Goal: Task Accomplishment & Management: Manage account settings

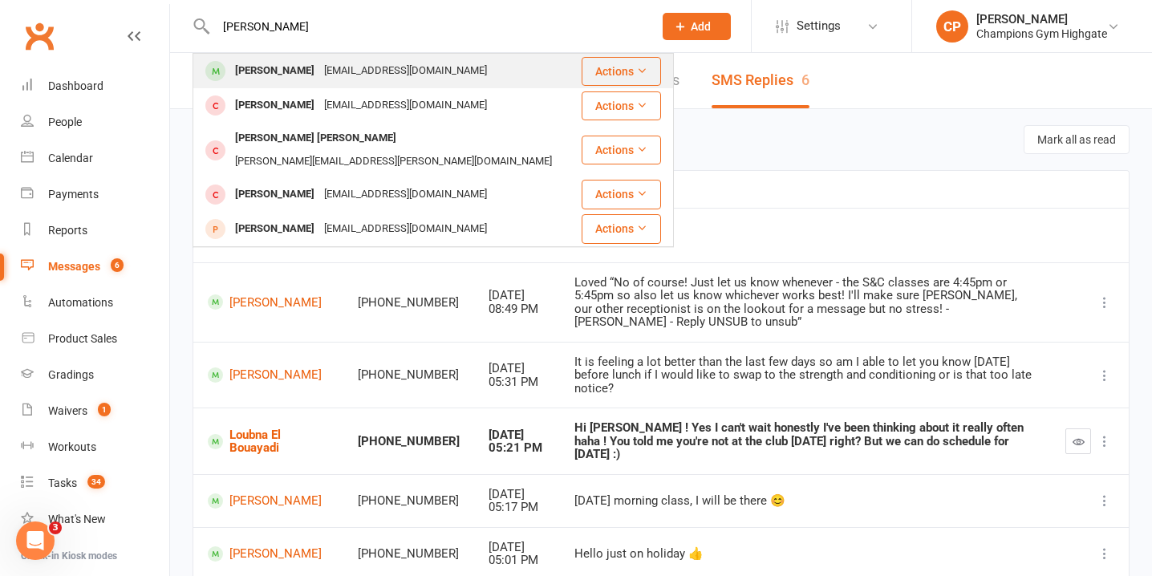
type input "[PERSON_NAME]"
click at [423, 70] on div "[EMAIL_ADDRESS][DOMAIN_NAME]" at bounding box center [405, 70] width 172 height 23
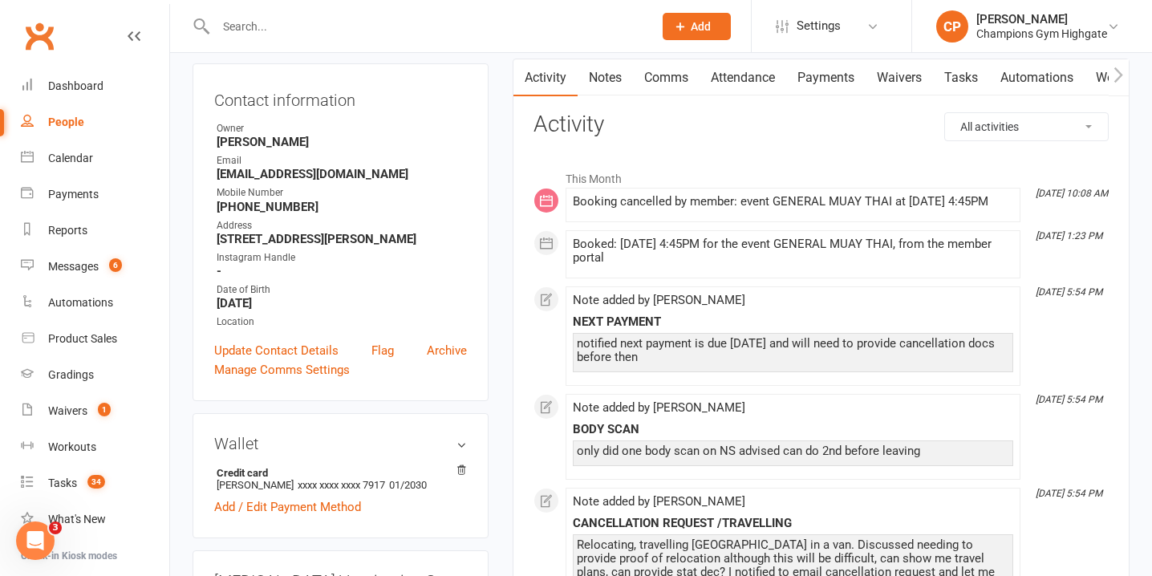
scroll to position [164, 0]
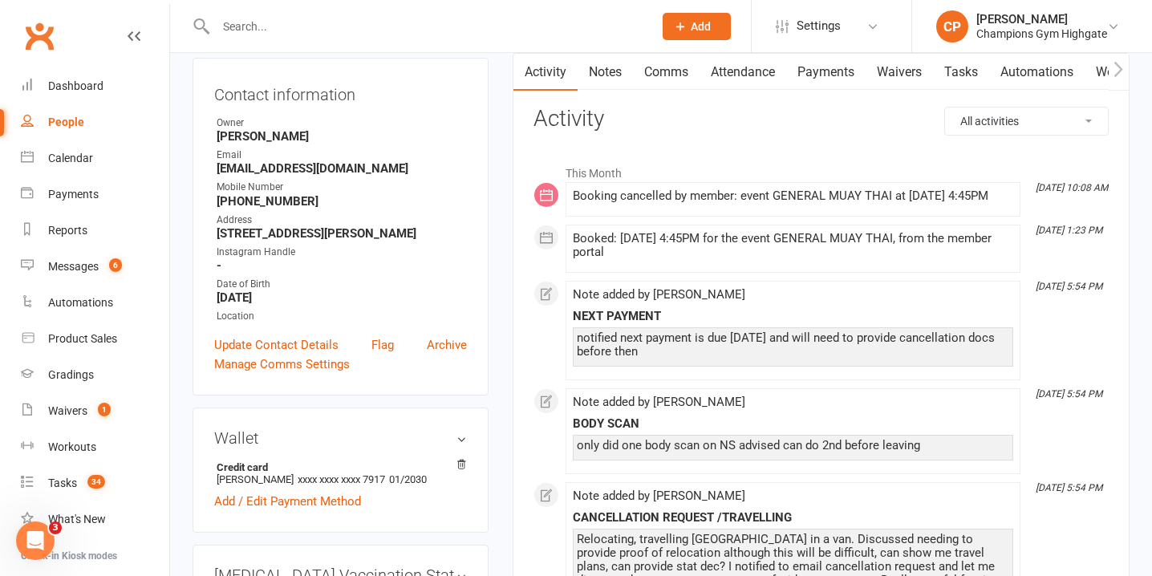
drag, startPoint x: 579, startPoint y: 354, endPoint x: 769, endPoint y: 368, distance: 190.6
click at [769, 359] on div "notified next payment is due [DATE] and will need to provide cancellation docs …" at bounding box center [793, 344] width 432 height 27
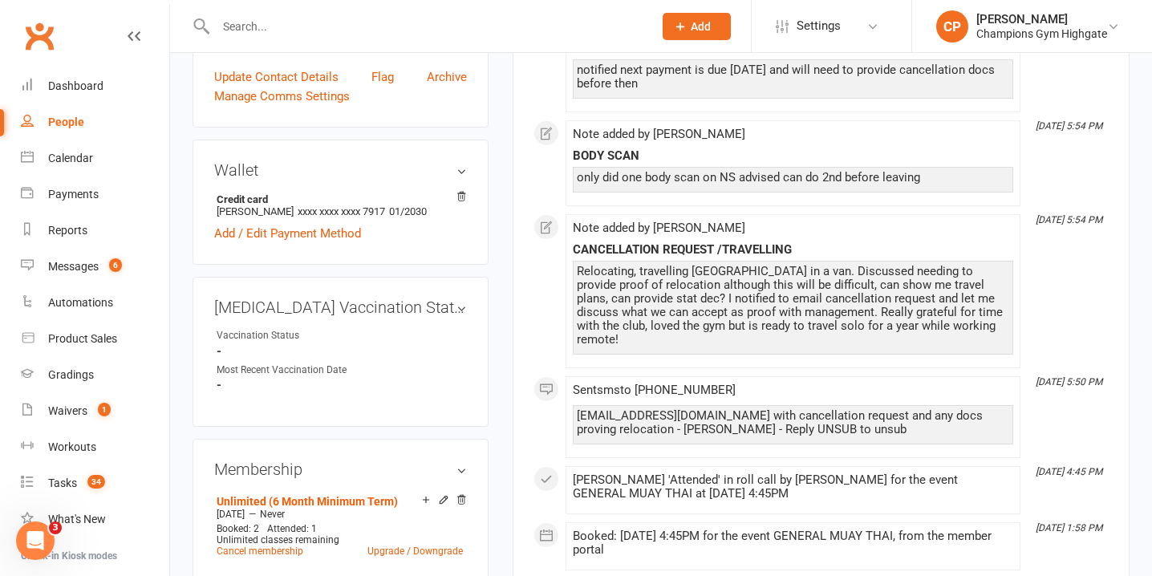
scroll to position [0, 0]
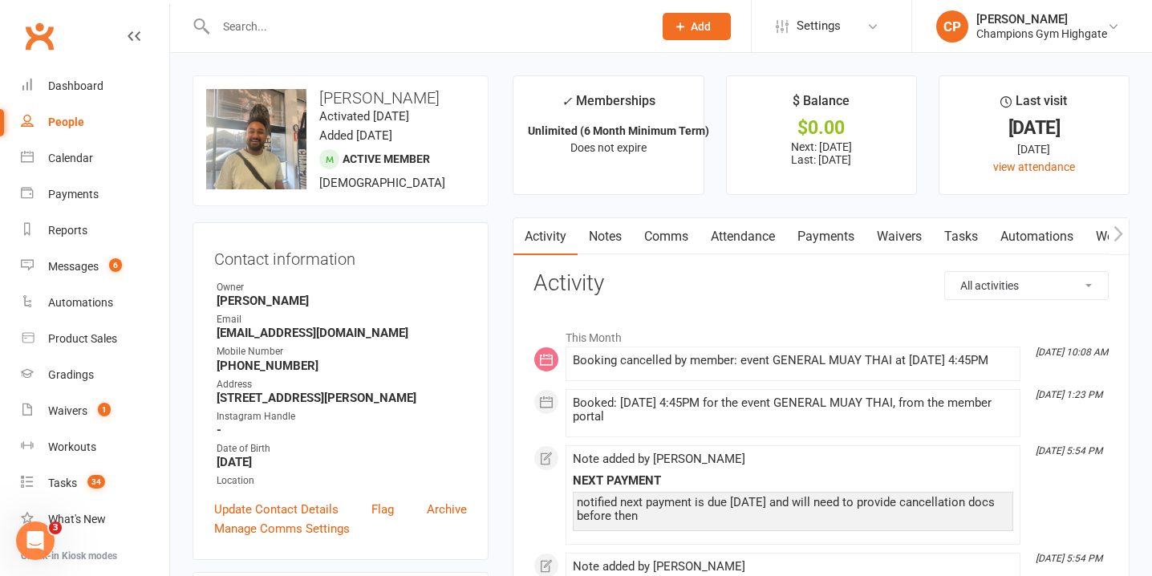
click at [607, 241] on link "Notes" at bounding box center [604, 236] width 55 height 37
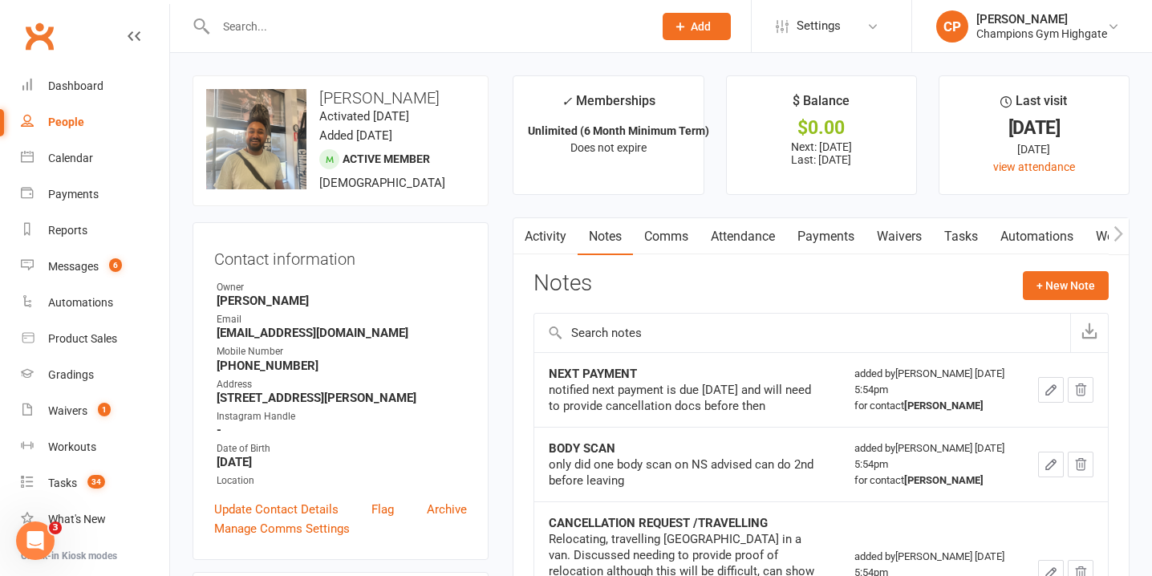
click at [543, 233] on link "Activity" at bounding box center [545, 236] width 64 height 37
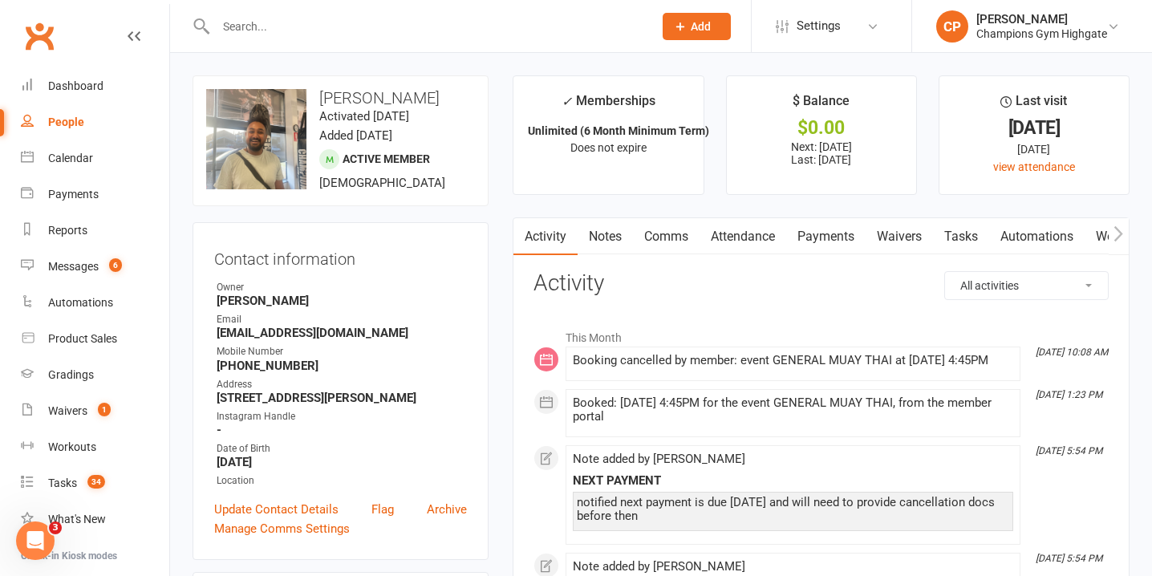
click at [363, 18] on input "text" at bounding box center [426, 26] width 431 height 22
click at [378, 19] on input "text" at bounding box center [426, 26] width 431 height 22
click at [611, 241] on link "Notes" at bounding box center [604, 236] width 55 height 37
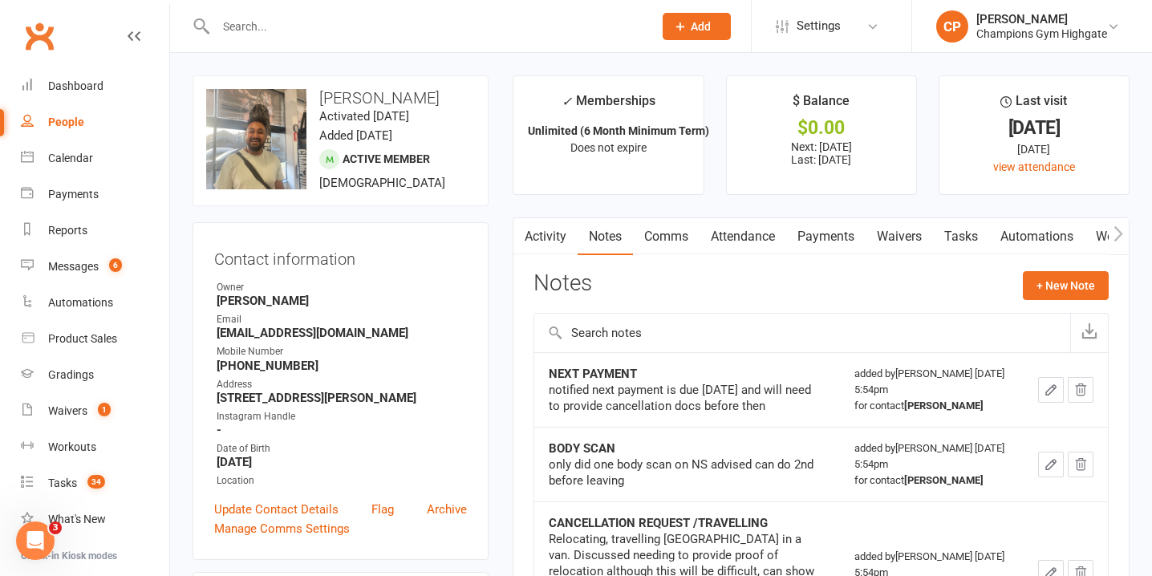
click at [560, 233] on link "Activity" at bounding box center [545, 236] width 64 height 37
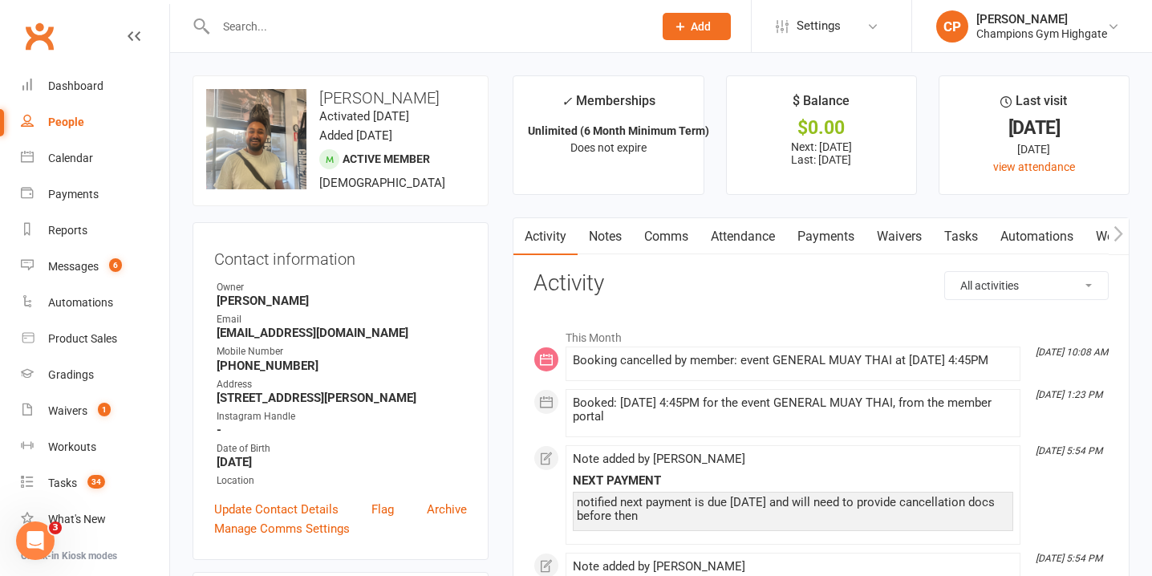
click at [610, 243] on link "Notes" at bounding box center [604, 236] width 55 height 37
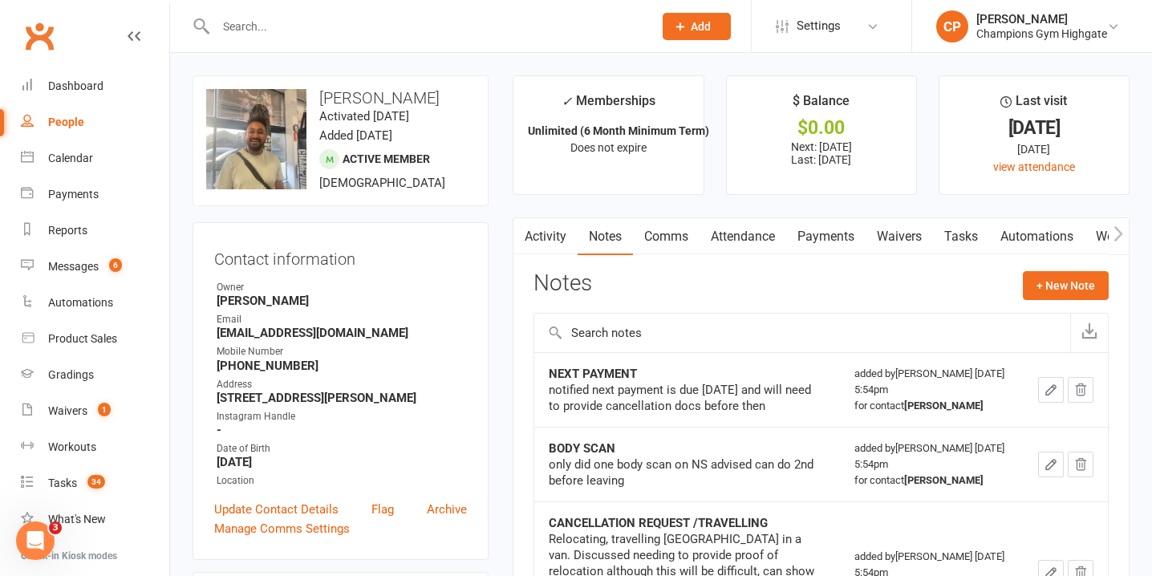
click at [657, 245] on link "Comms" at bounding box center [666, 236] width 67 height 37
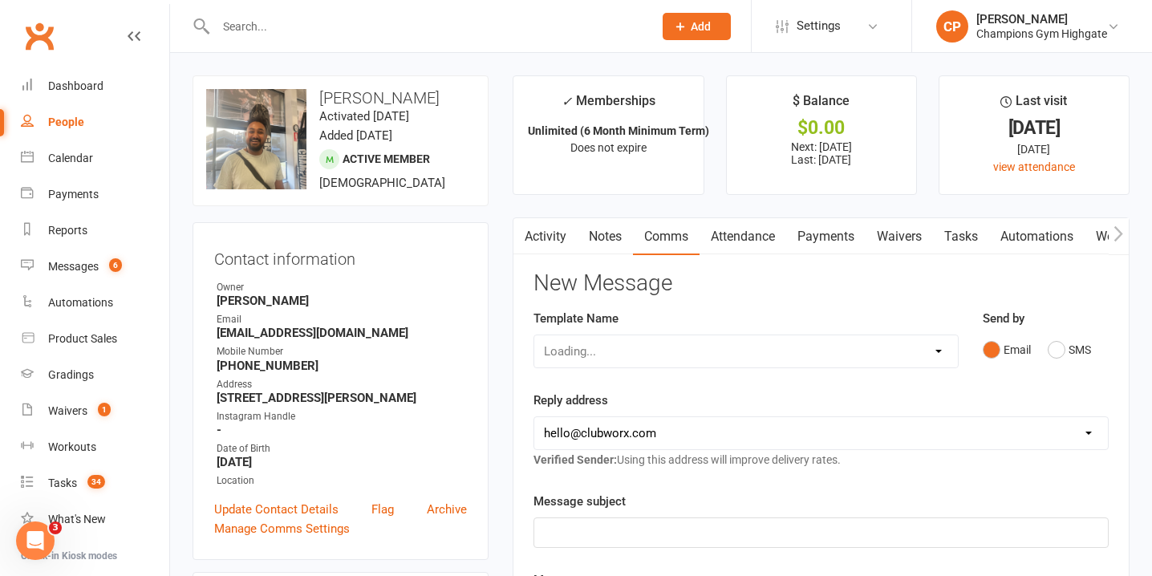
click at [556, 236] on link "Activity" at bounding box center [545, 236] width 64 height 37
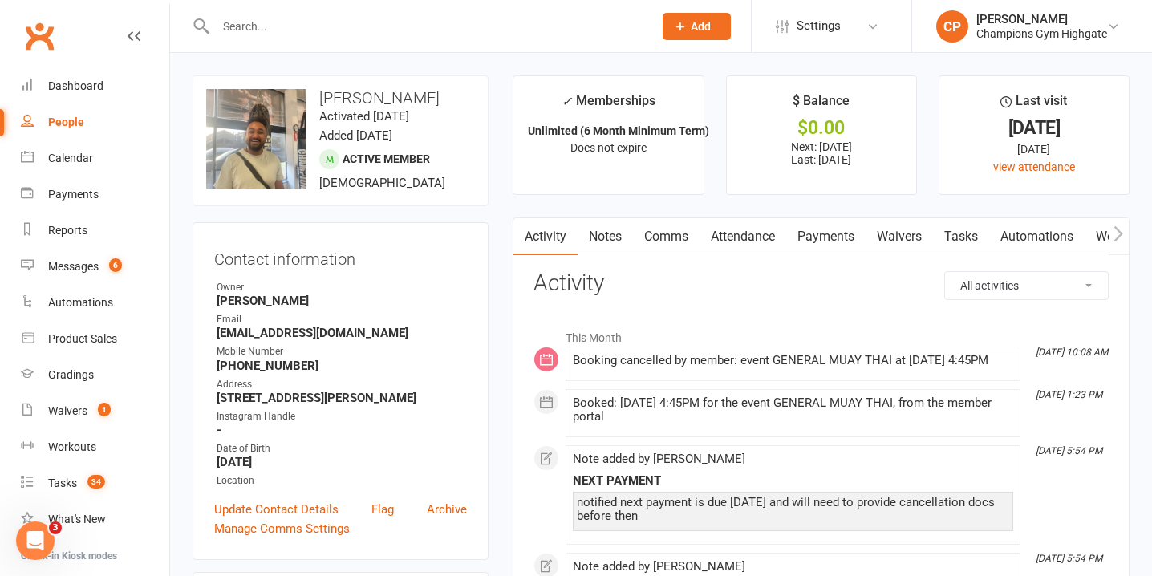
click at [608, 239] on link "Notes" at bounding box center [604, 236] width 55 height 37
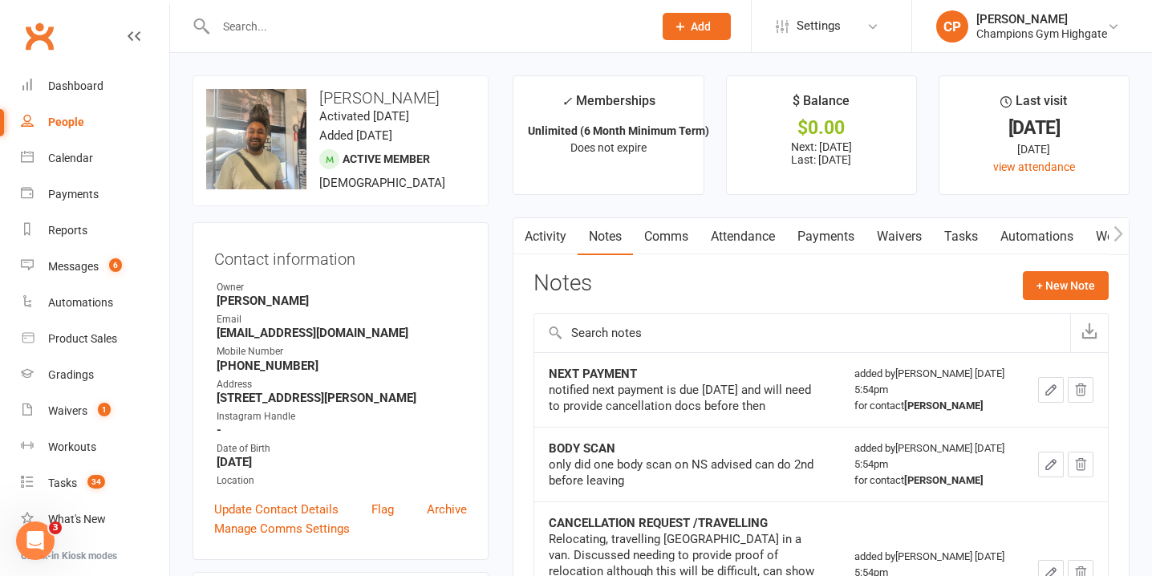
click at [570, 243] on link "Activity" at bounding box center [545, 236] width 64 height 37
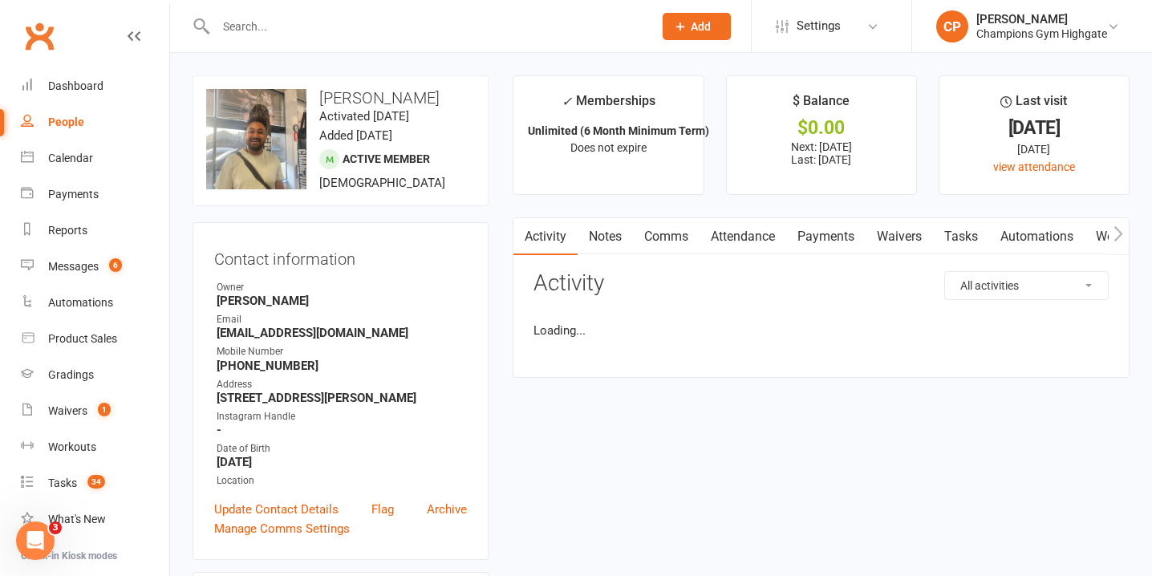
click at [622, 229] on link "Notes" at bounding box center [604, 236] width 55 height 37
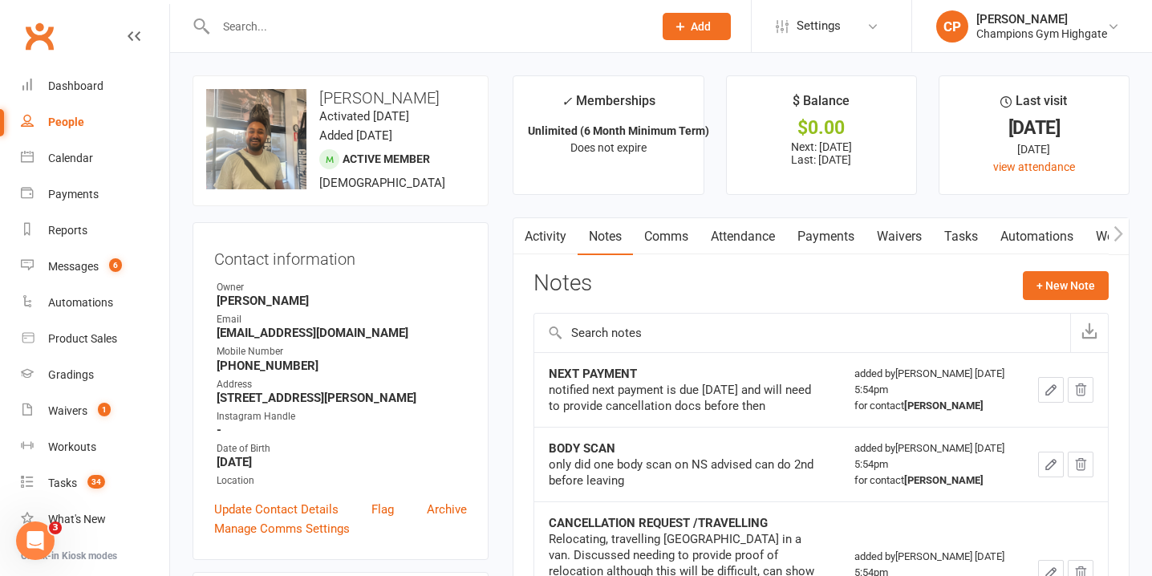
click at [662, 236] on link "Comms" at bounding box center [666, 236] width 67 height 37
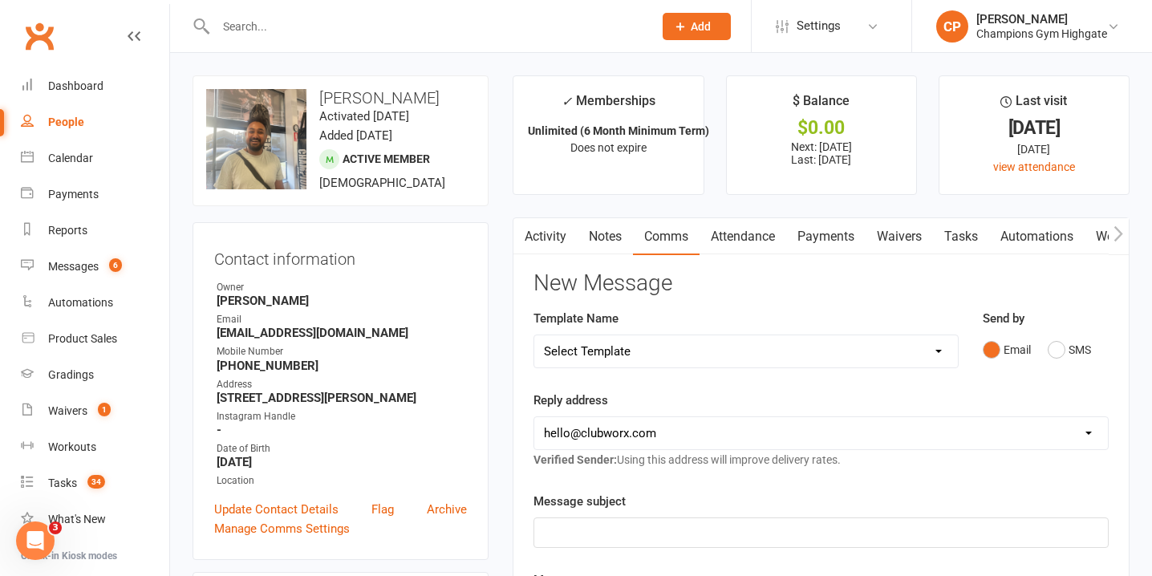
click at [772, 233] on link "Attendance" at bounding box center [742, 236] width 87 height 37
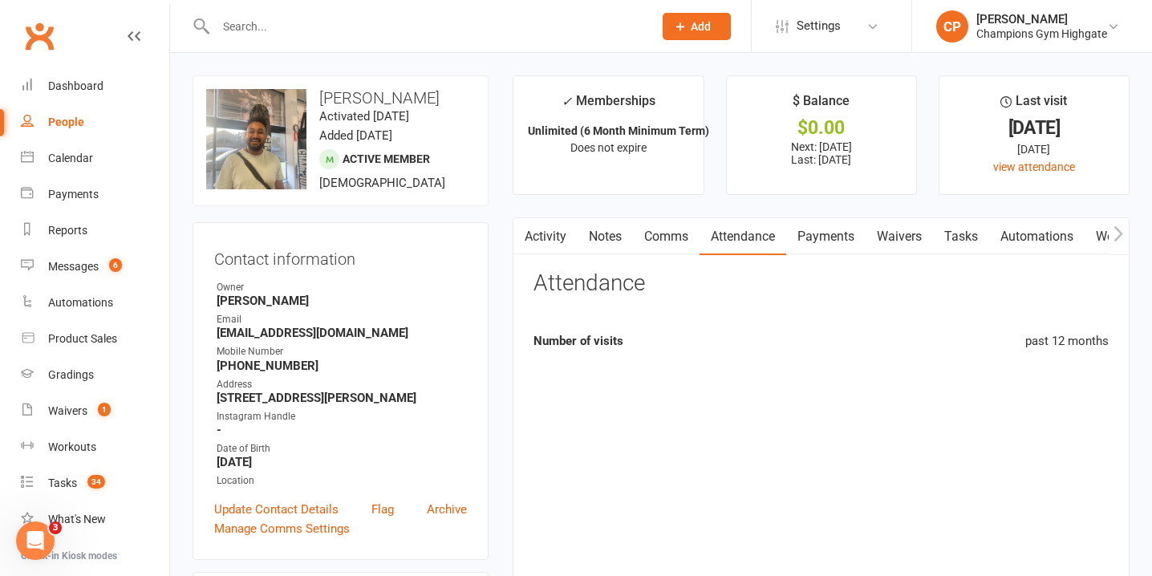
click at [824, 238] on link "Payments" at bounding box center [825, 236] width 79 height 37
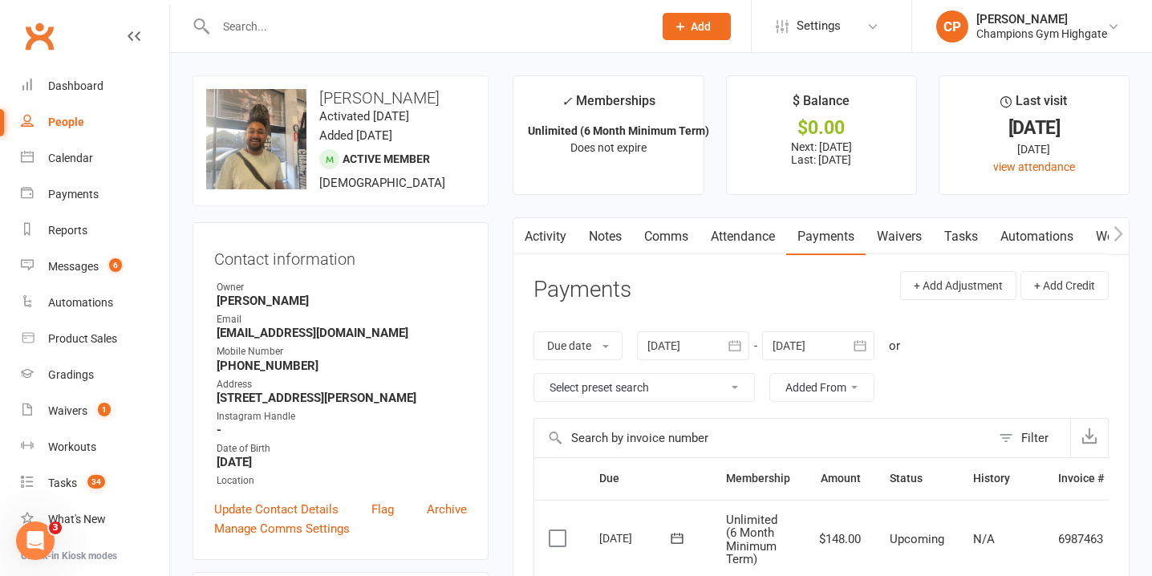
click at [663, 228] on link "Comms" at bounding box center [666, 236] width 67 height 37
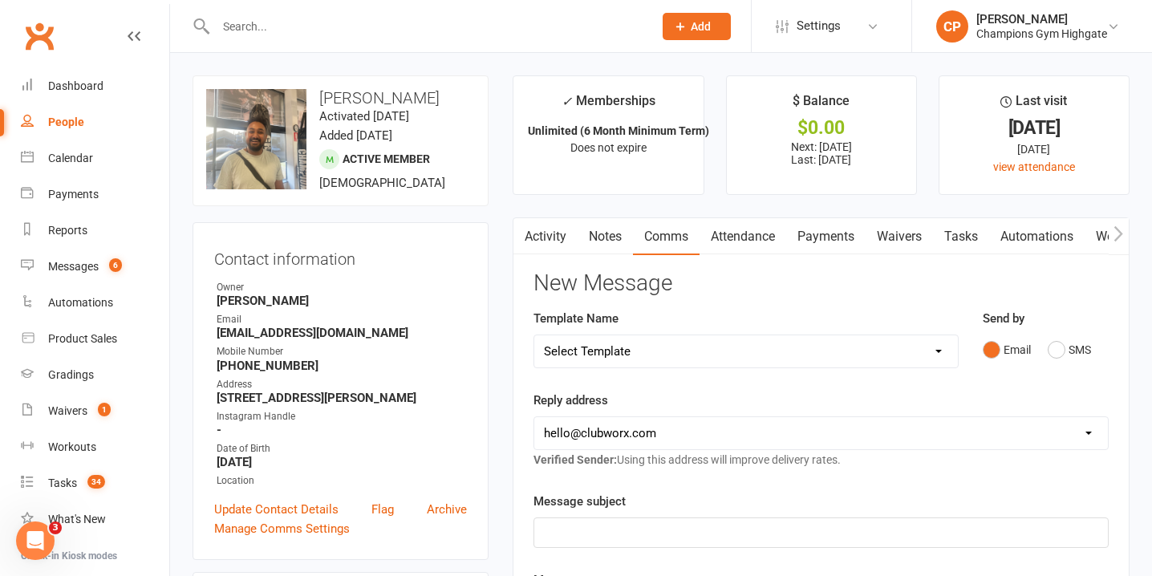
click at [553, 241] on link "Activity" at bounding box center [545, 236] width 64 height 37
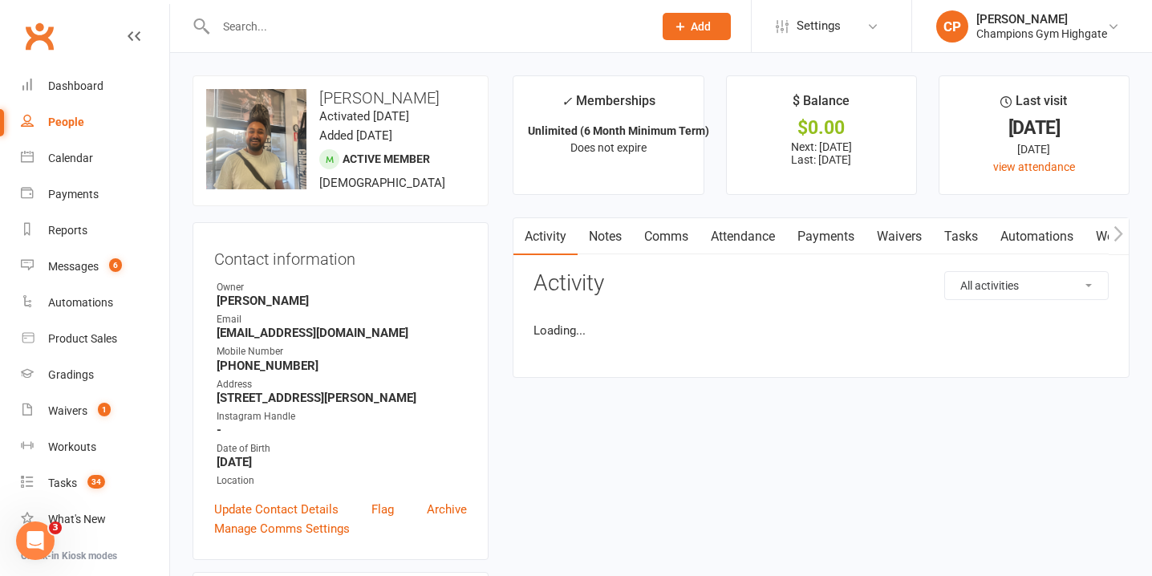
click at [608, 237] on link "Notes" at bounding box center [604, 236] width 55 height 37
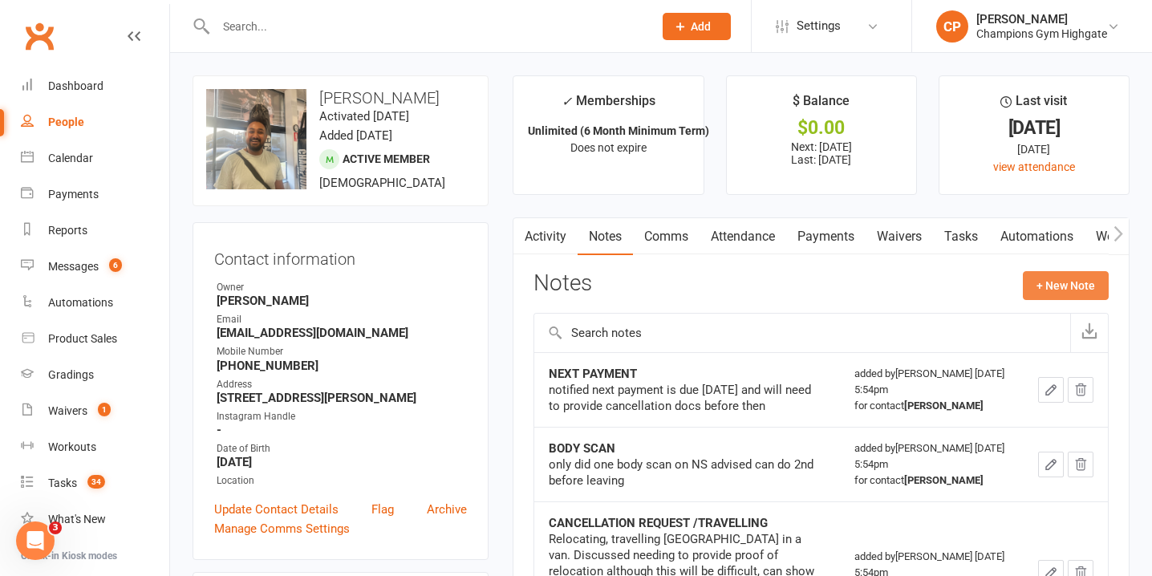
click at [1066, 286] on button "+ New Note" at bounding box center [1066, 285] width 86 height 29
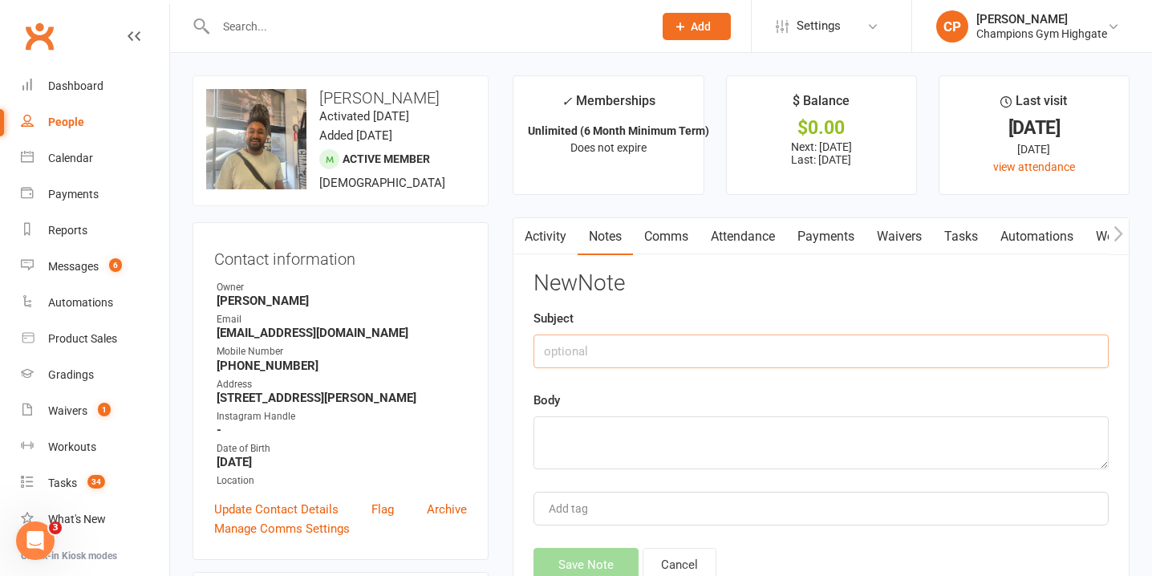
click at [751, 363] on input "text" at bounding box center [820, 351] width 575 height 34
type input "CALL"
click at [715, 435] on textarea at bounding box center [820, 442] width 575 height 53
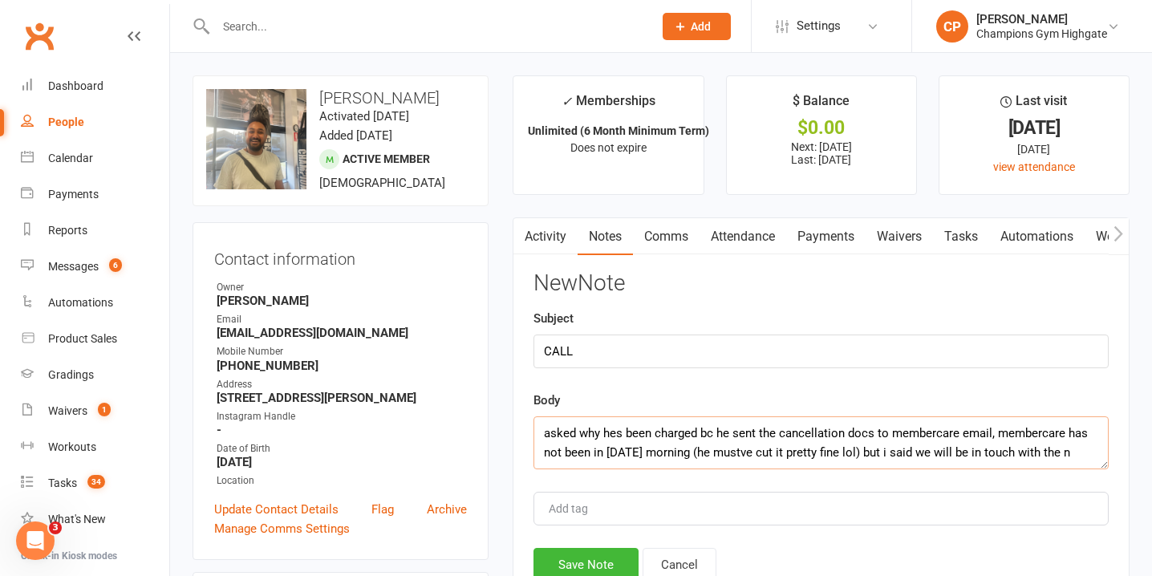
scroll to position [10, 0]
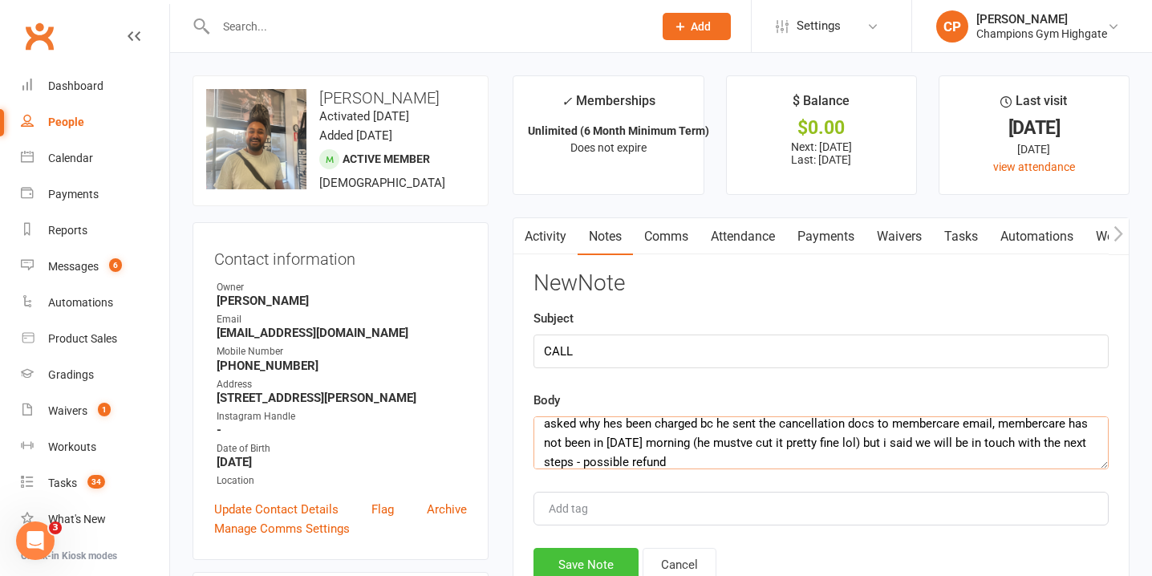
type textarea "asked why hes been charged bc he sent the cancellation docs to membercare email…"
click at [573, 556] on button "Save Note" at bounding box center [585, 565] width 105 height 34
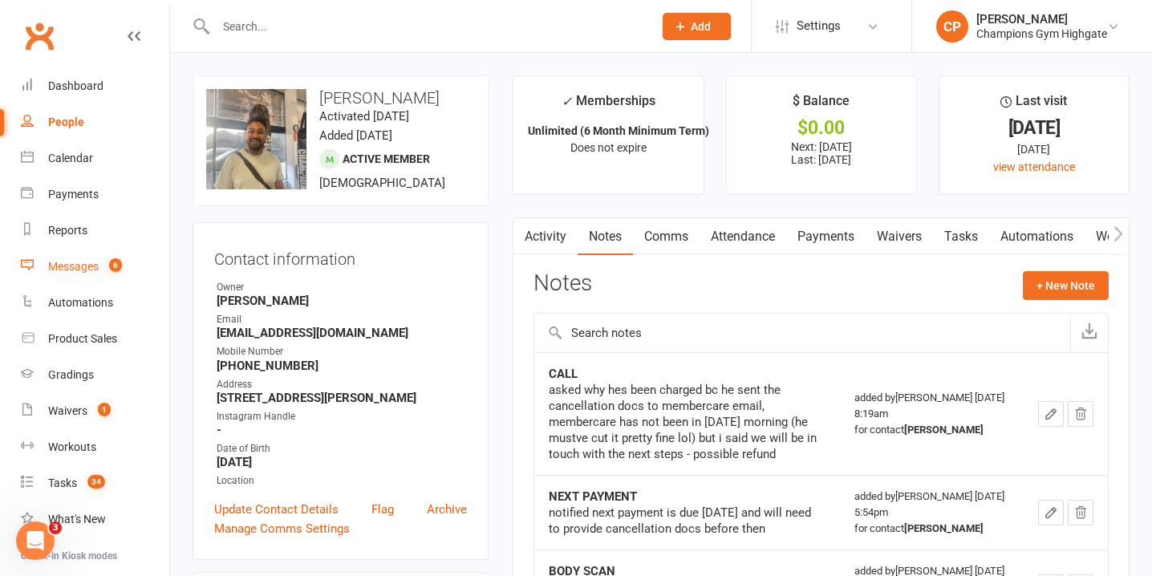
click at [121, 262] on span "6" at bounding box center [115, 265] width 13 height 14
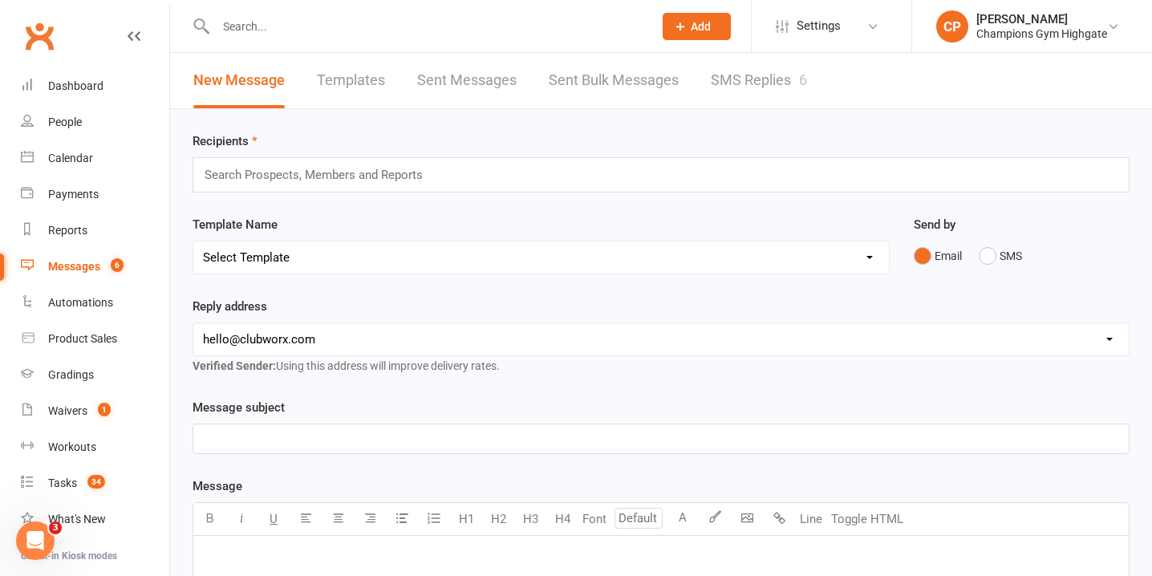
click at [804, 82] on div "6" at bounding box center [803, 79] width 8 height 17
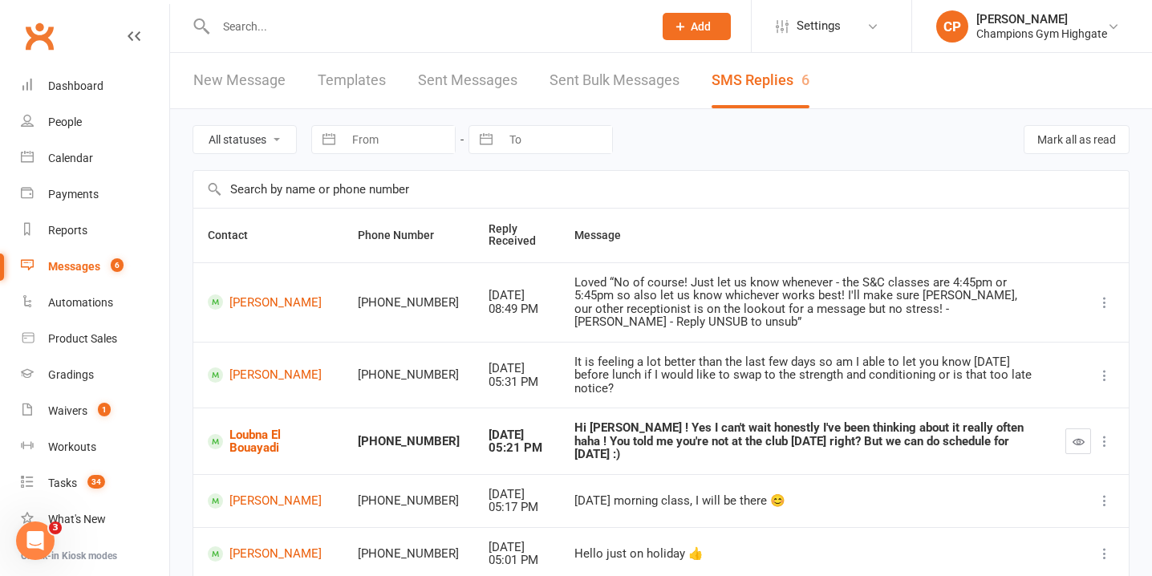
click at [430, 29] on input "text" at bounding box center [426, 26] width 431 height 22
click at [96, 417] on count-badge "1" at bounding box center [100, 410] width 21 height 13
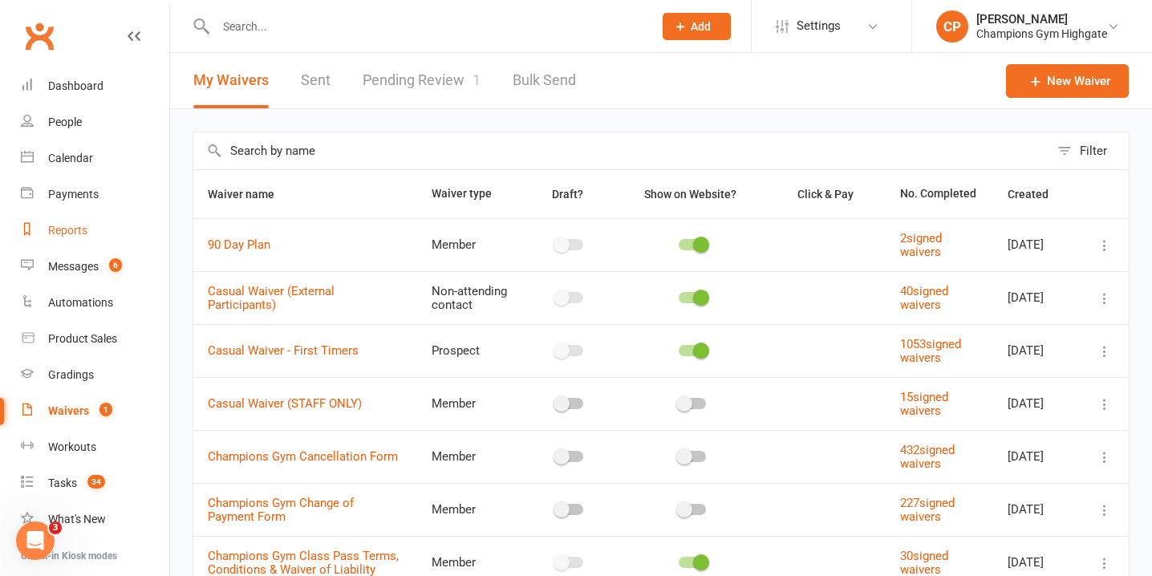
click at [82, 236] on div "Reports" at bounding box center [67, 230] width 39 height 13
select select "100"
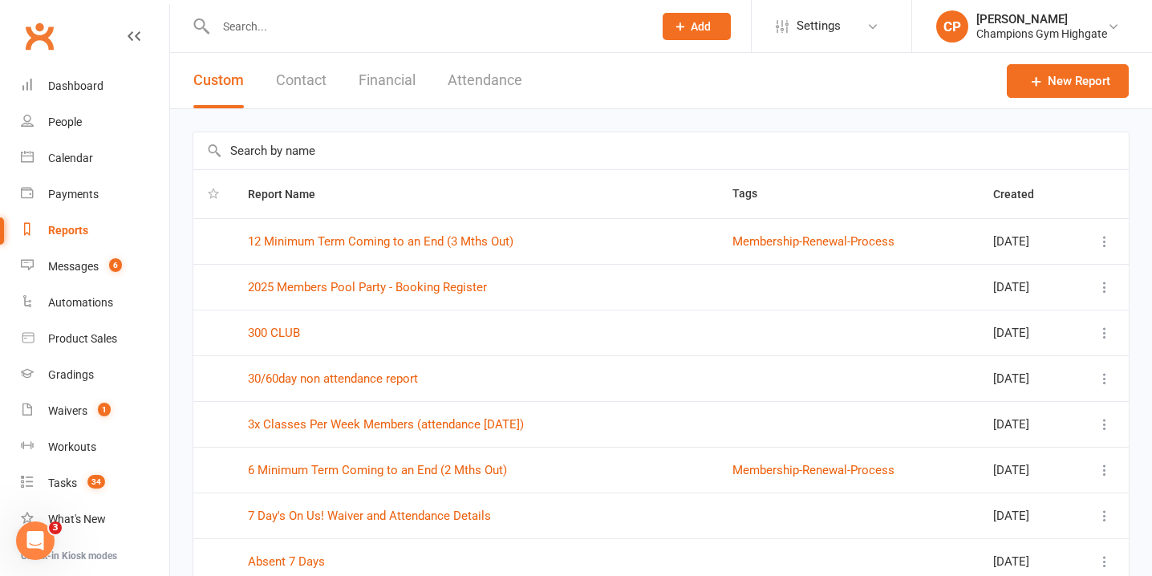
click at [400, 155] on input "text" at bounding box center [660, 150] width 935 height 37
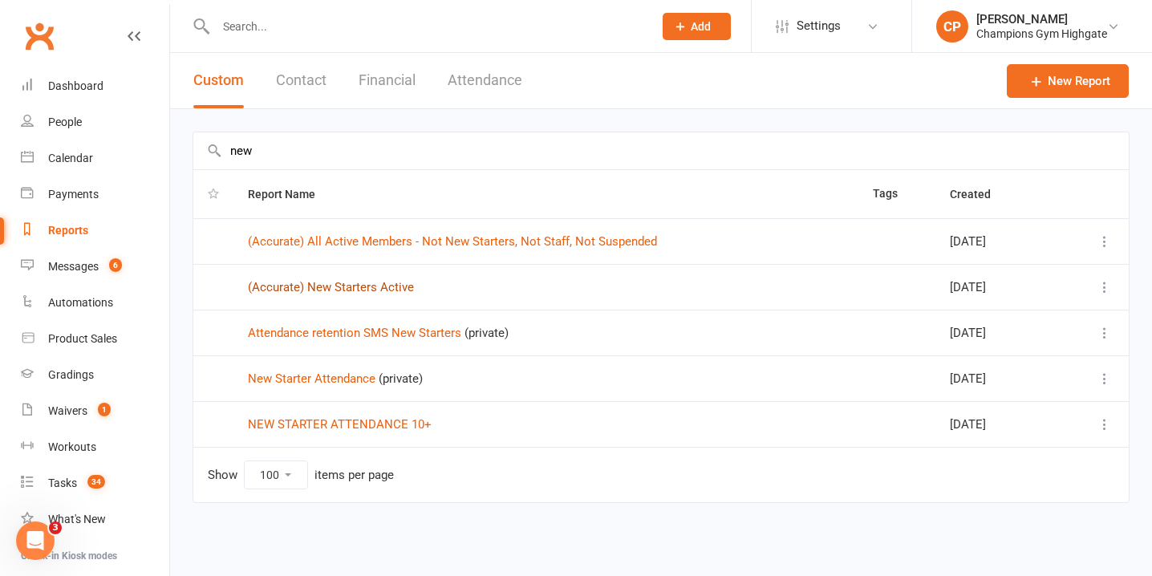
type input "new"
click at [387, 286] on link "(Accurate) New Starters Active" at bounding box center [331, 287] width 166 height 14
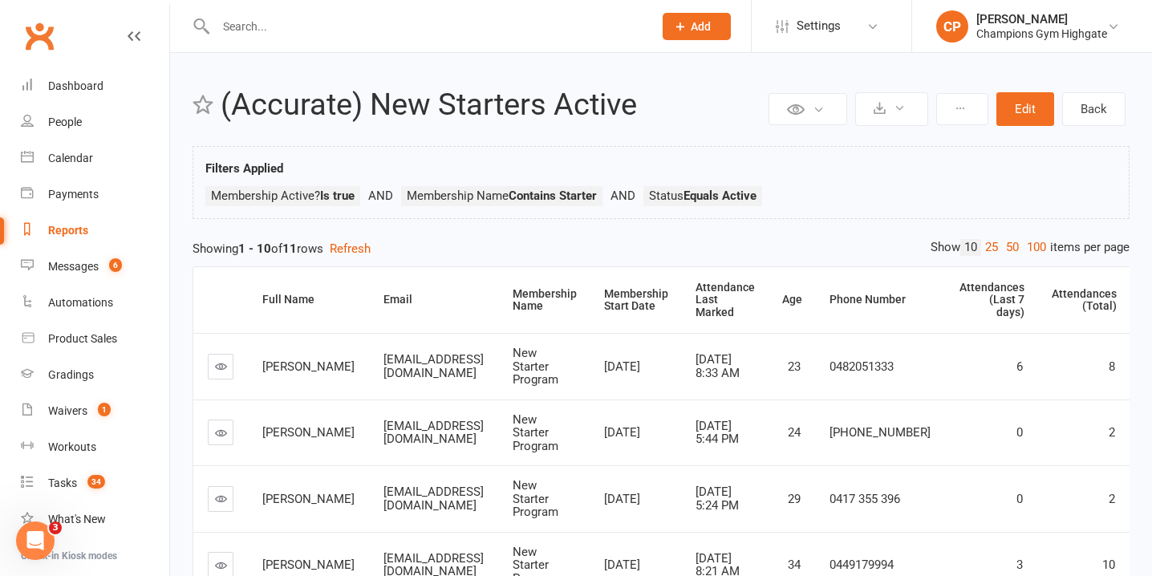
click at [63, 227] on div "Reports" at bounding box center [68, 230] width 40 height 13
select select "100"
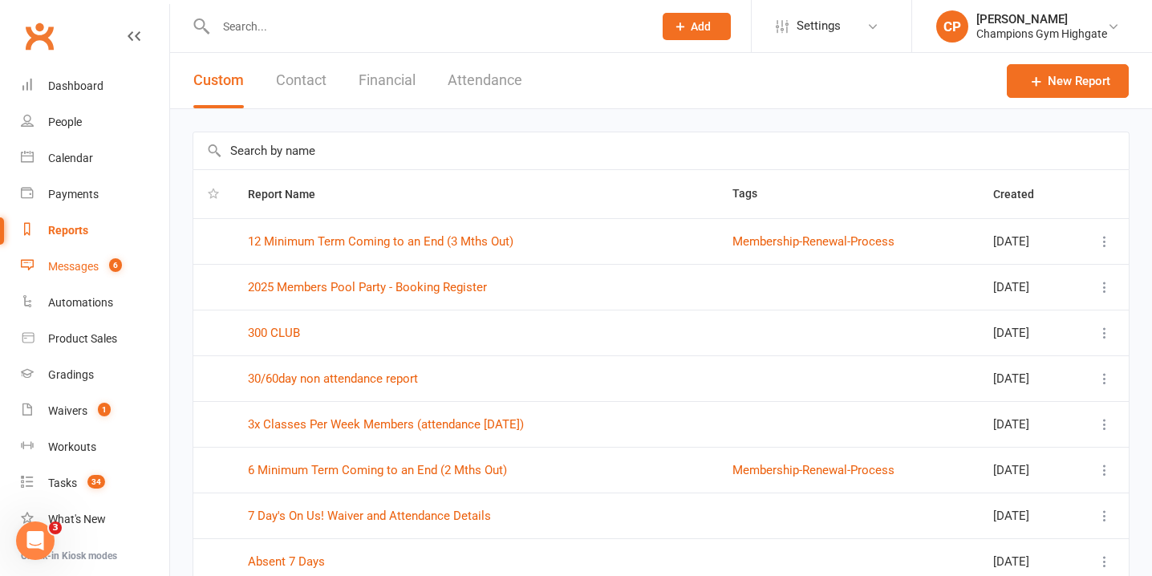
click at [106, 268] on count-badge "6" at bounding box center [111, 266] width 21 height 13
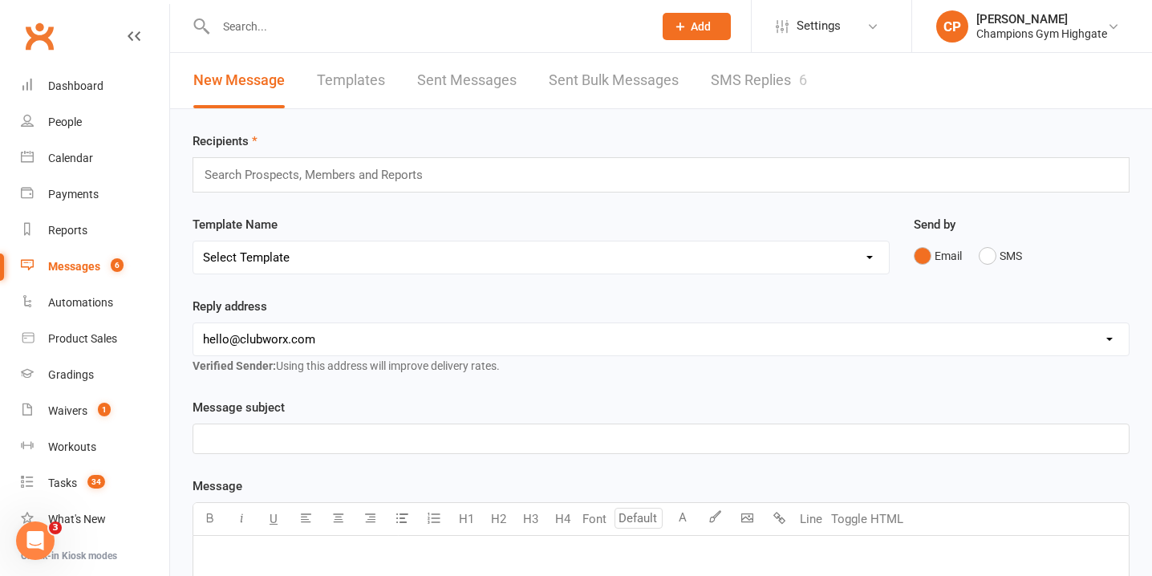
click at [711, 75] on link "SMS Replies 6" at bounding box center [759, 80] width 96 height 55
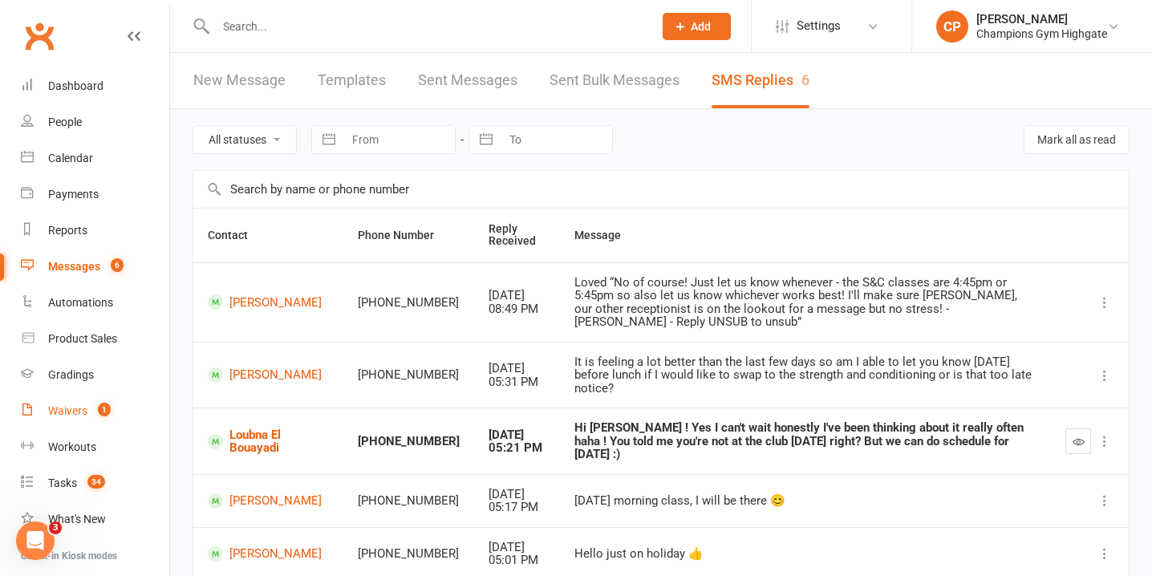
click at [114, 420] on link "Waivers 1" at bounding box center [95, 411] width 148 height 36
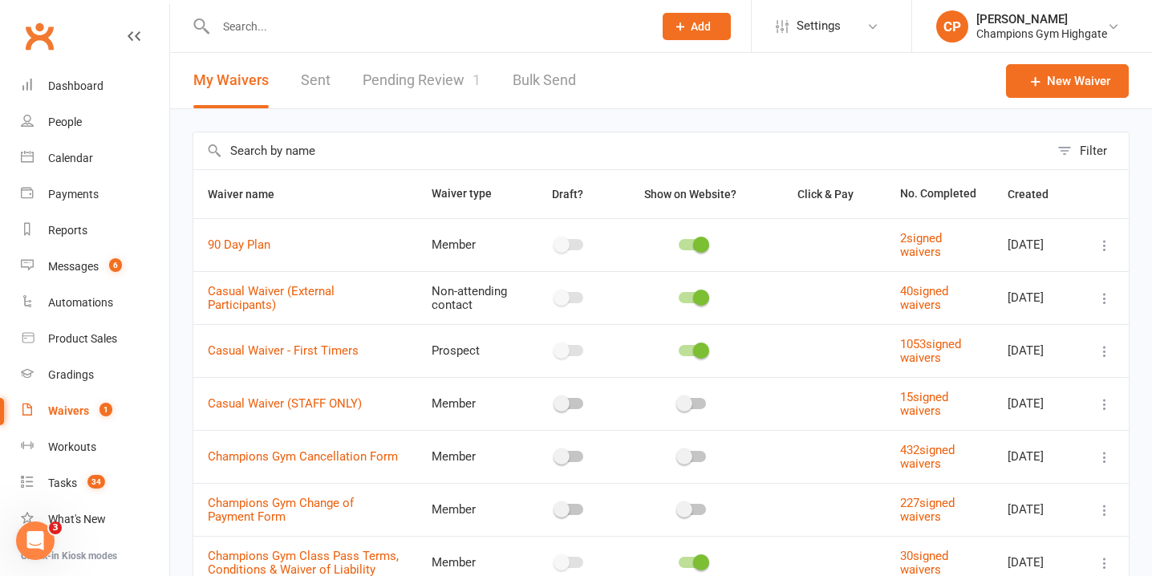
click at [380, 96] on link "Pending Review 1" at bounding box center [422, 80] width 118 height 55
